Goal: Transaction & Acquisition: Purchase product/service

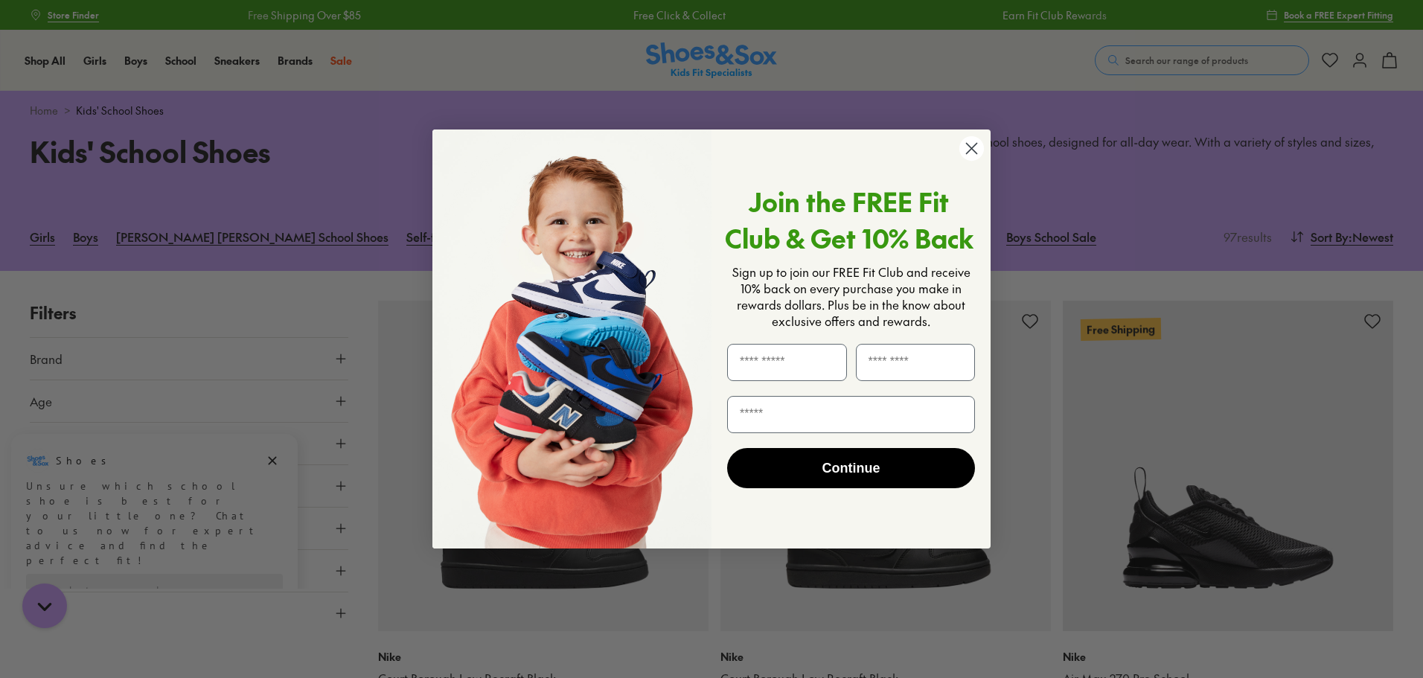
click at [982, 148] on circle "Close dialog" at bounding box center [971, 148] width 25 height 25
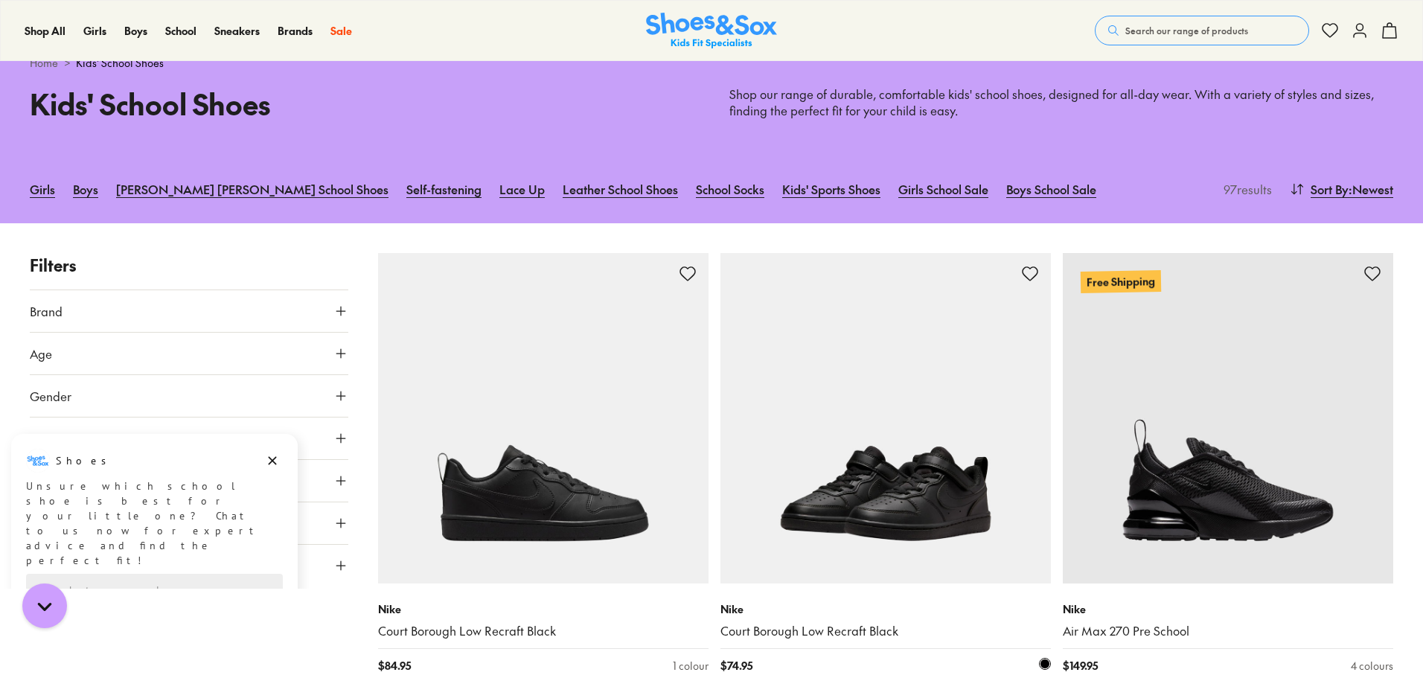
scroll to position [74, 0]
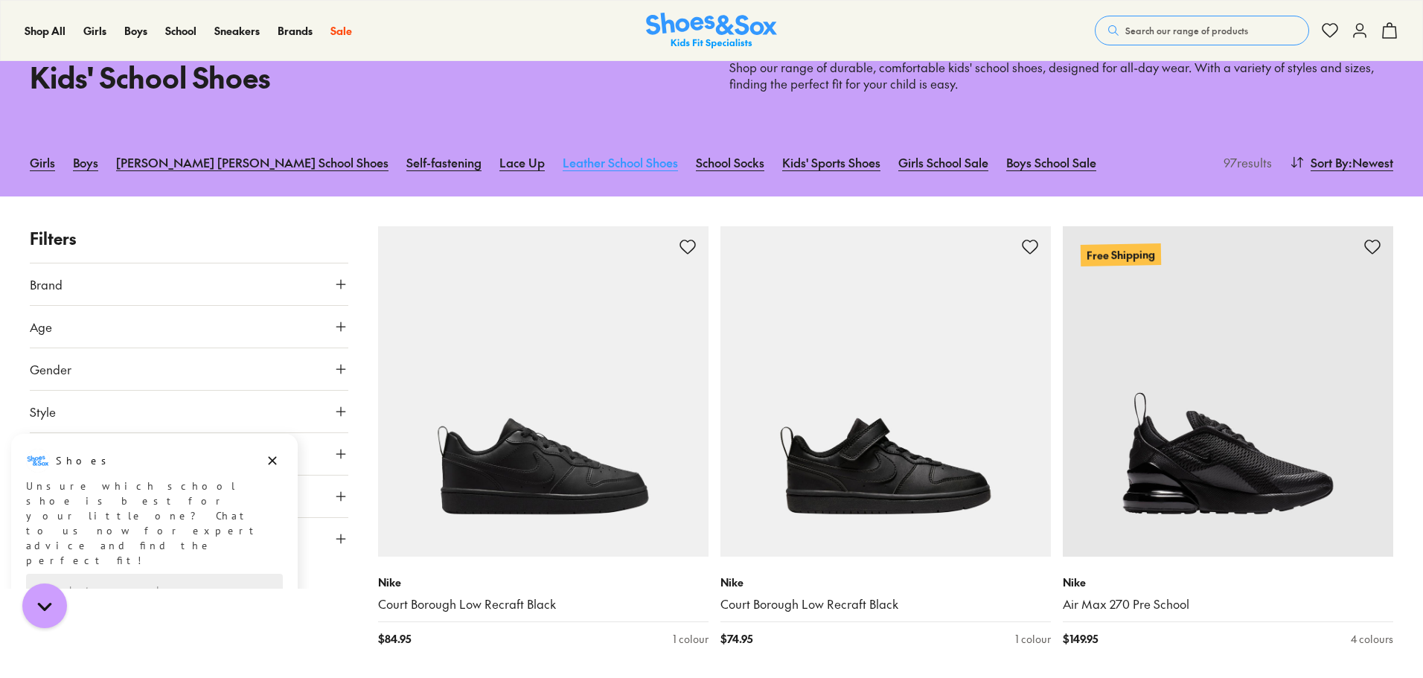
click at [563, 163] on link "Leather School Shoes" at bounding box center [620, 162] width 115 height 33
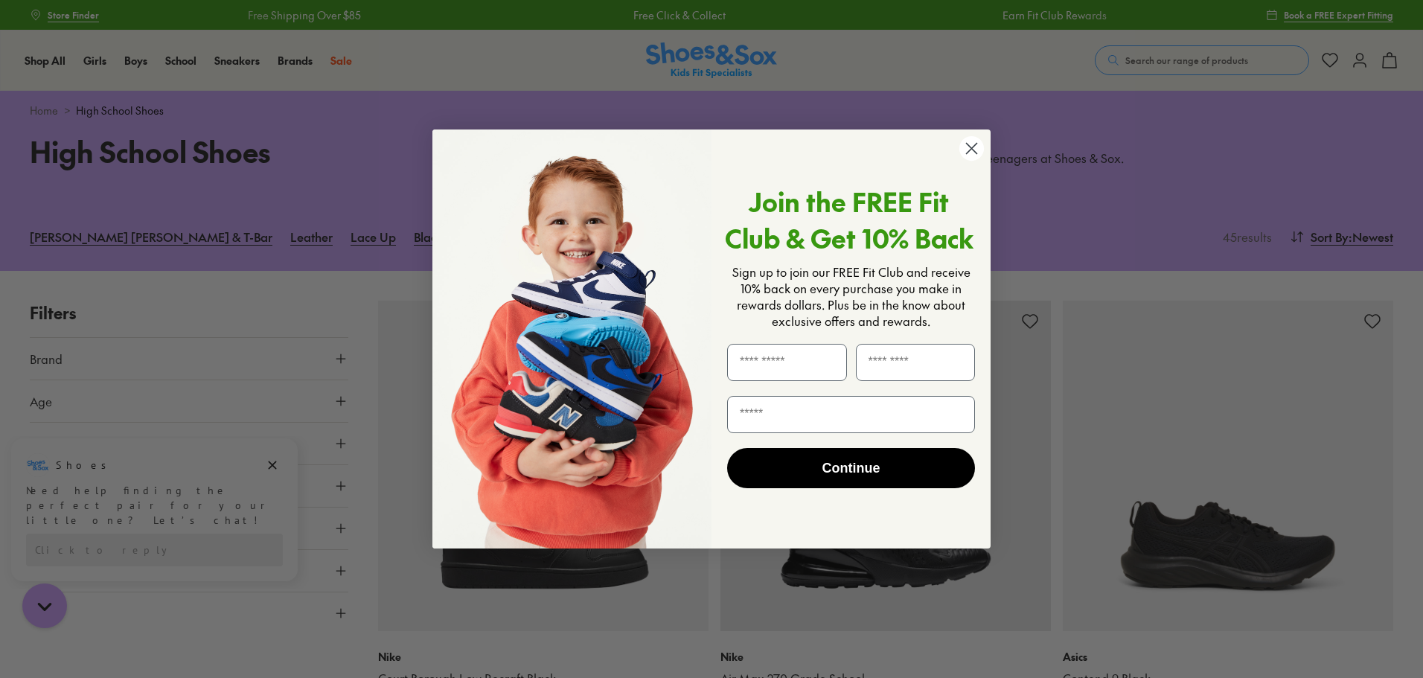
click at [978, 149] on circle "Close dialog" at bounding box center [971, 148] width 25 height 25
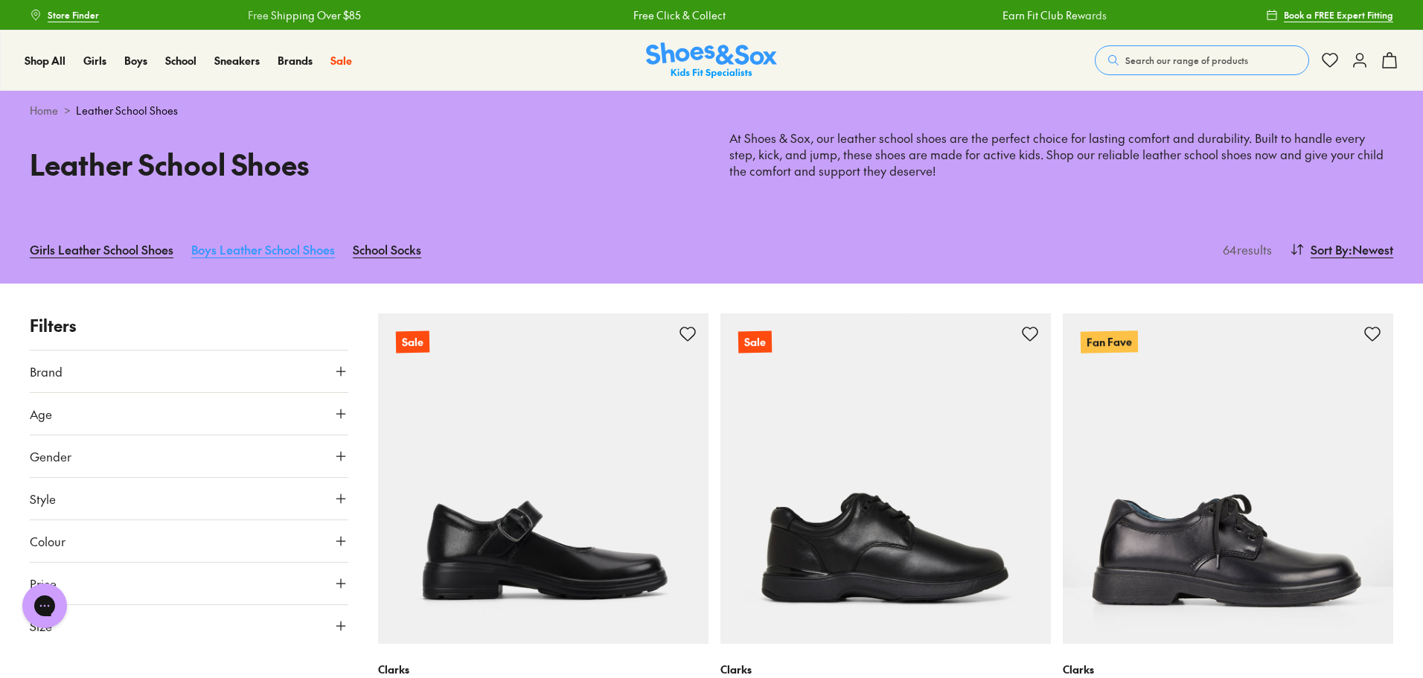
click at [275, 249] on link "Boys Leather School Shoes" at bounding box center [263, 249] width 144 height 33
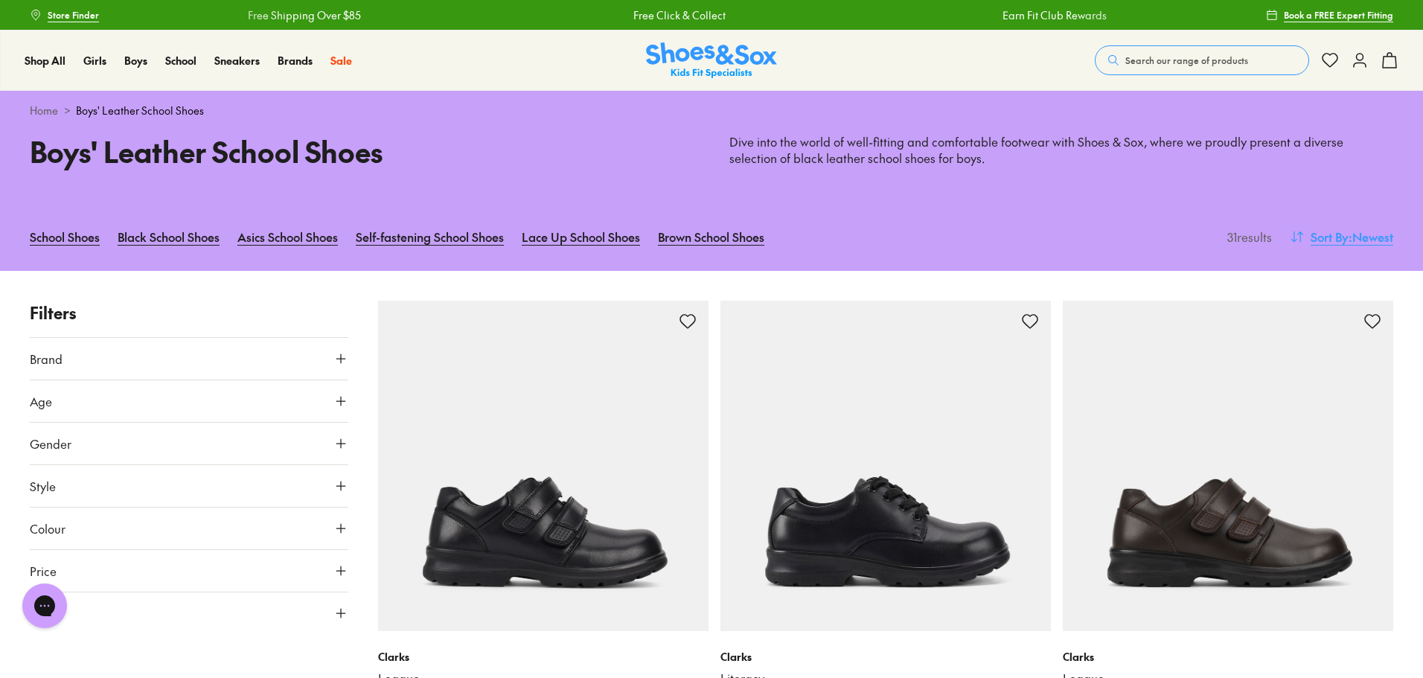
click at [1331, 243] on span "Sort By" at bounding box center [1329, 237] width 38 height 18
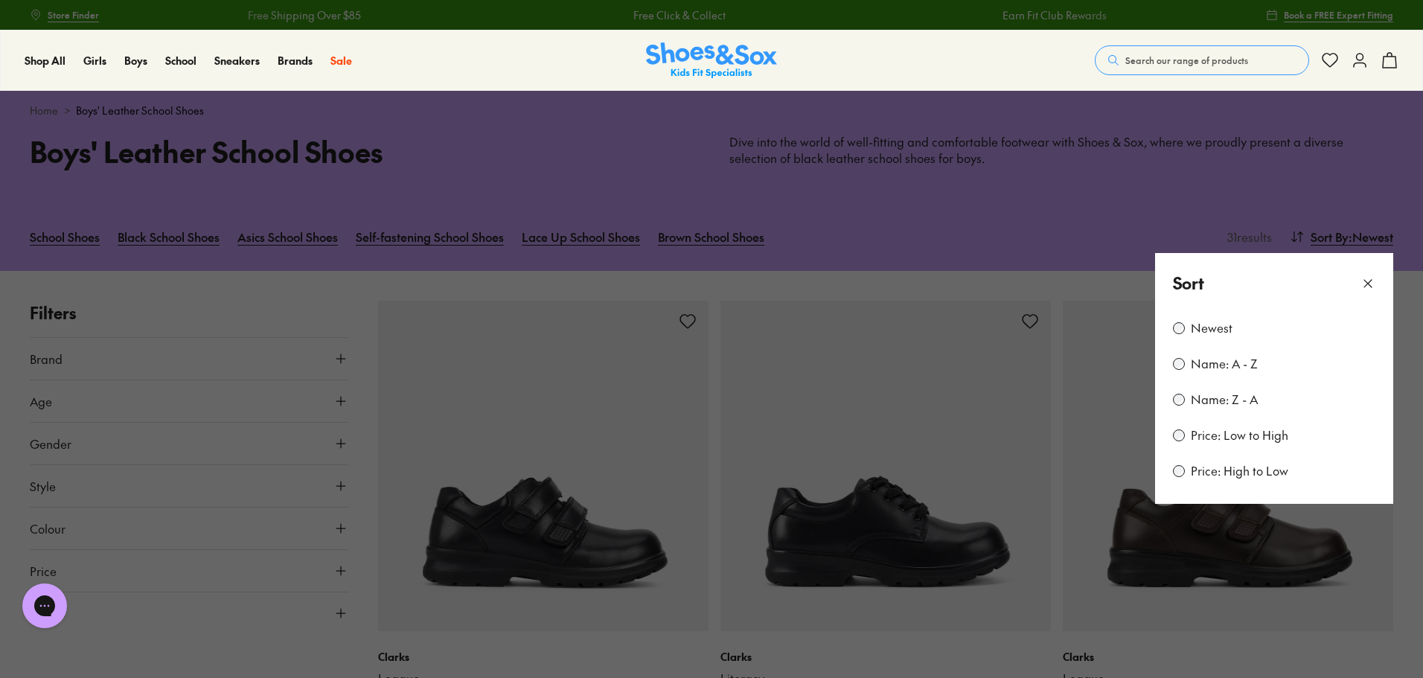
click at [1237, 442] on label "Price: Low to High" at bounding box center [1239, 435] width 97 height 16
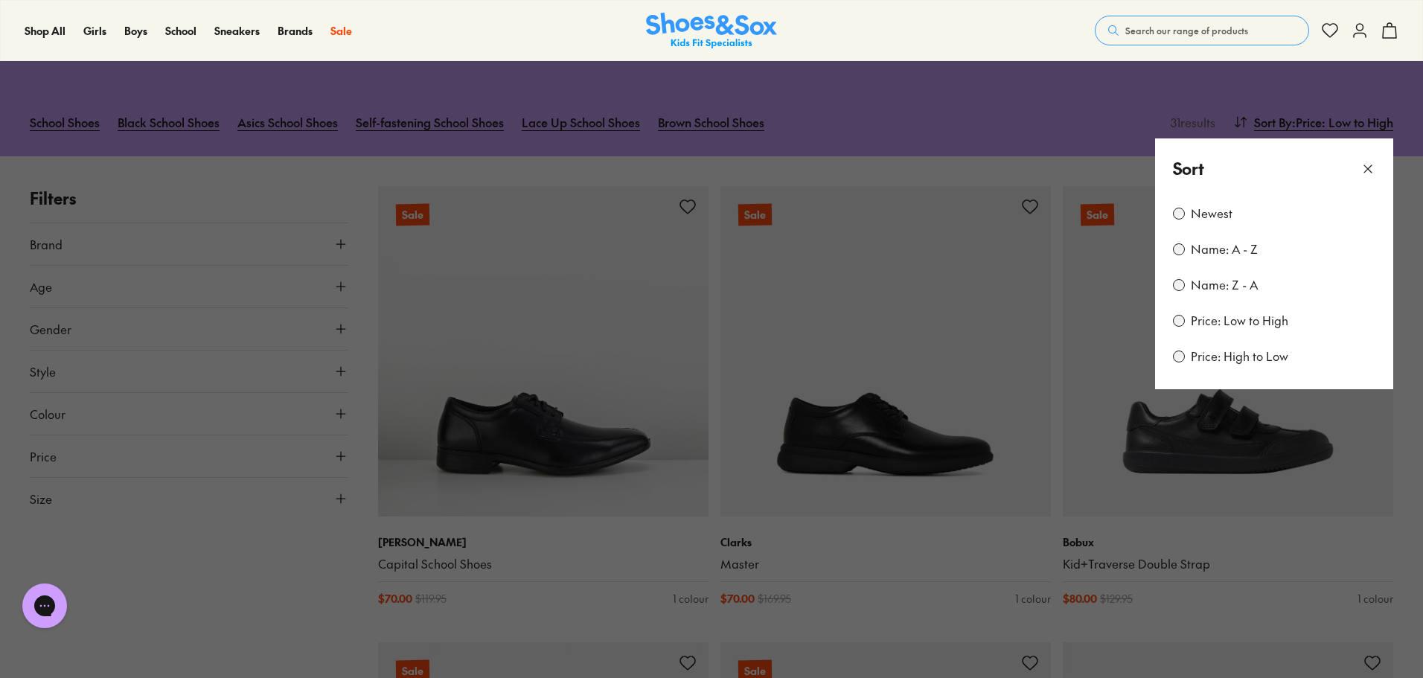
click at [1368, 165] on icon at bounding box center [1367, 168] width 15 height 15
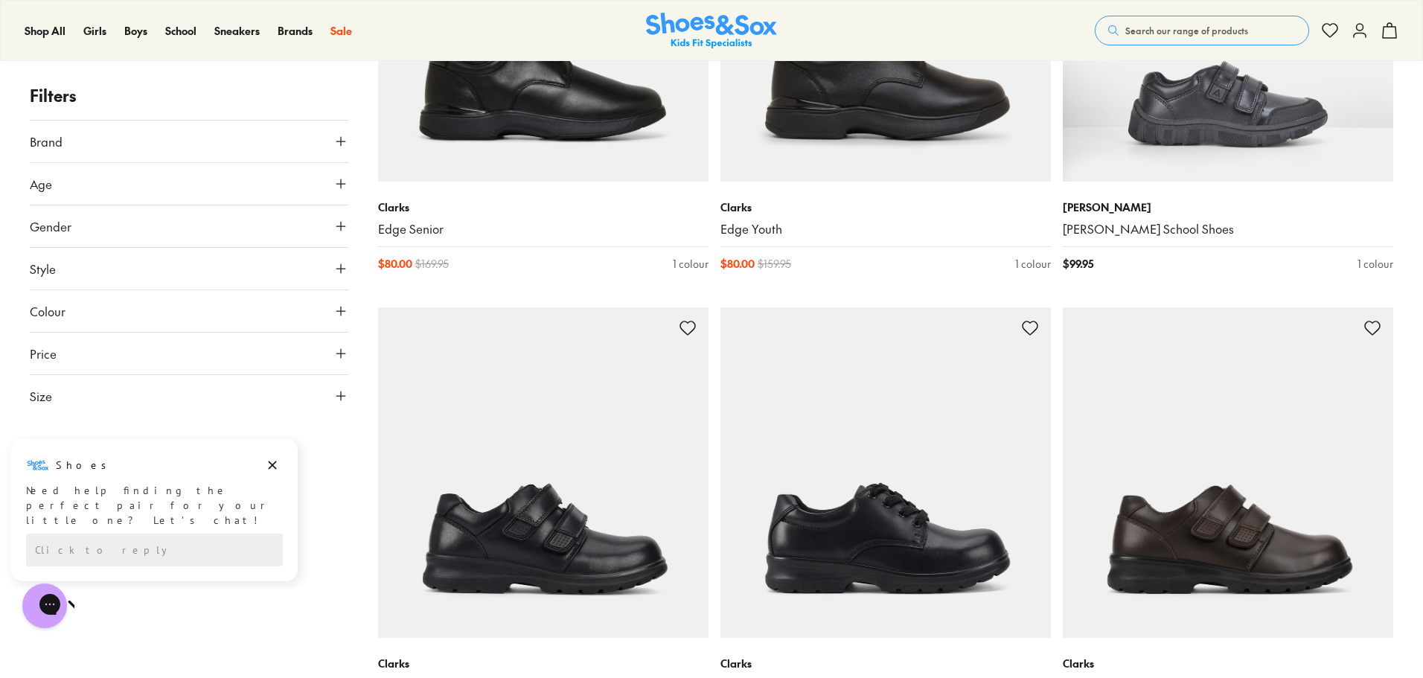
scroll to position [1007, 0]
